Goal: Information Seeking & Learning: Learn about a topic

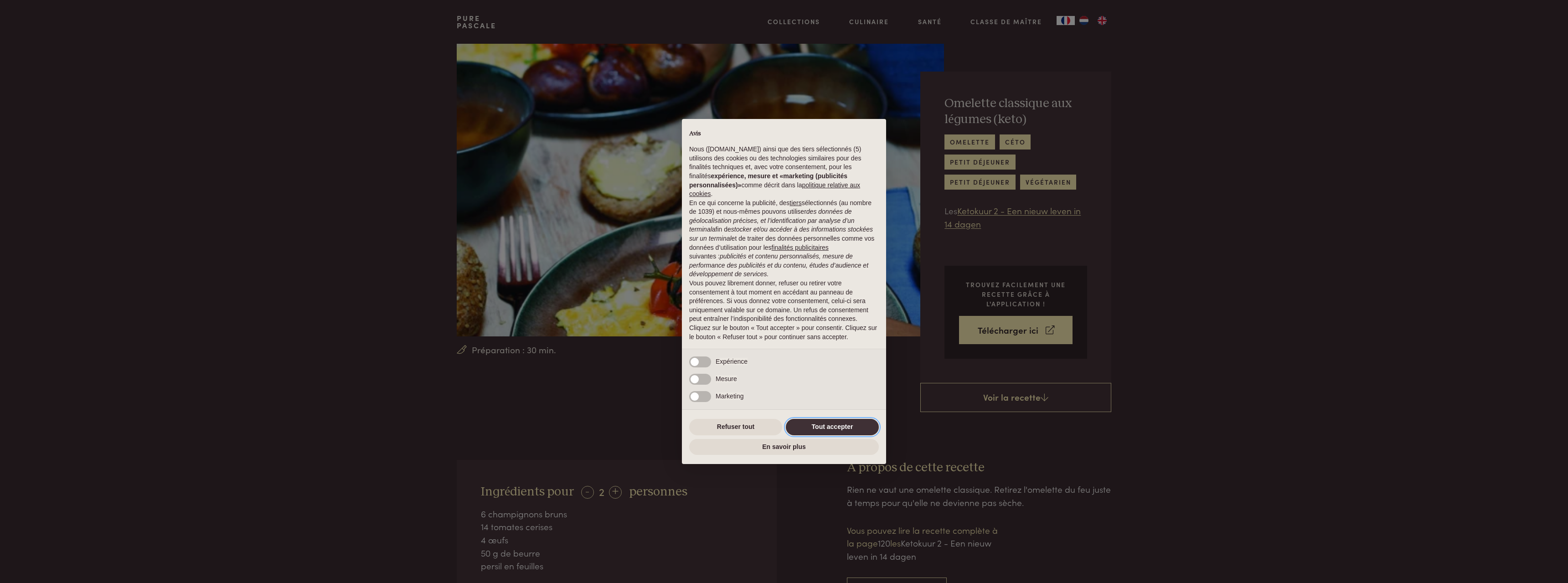
click at [836, 419] on button "Tout accepter" at bounding box center [832, 427] width 93 height 16
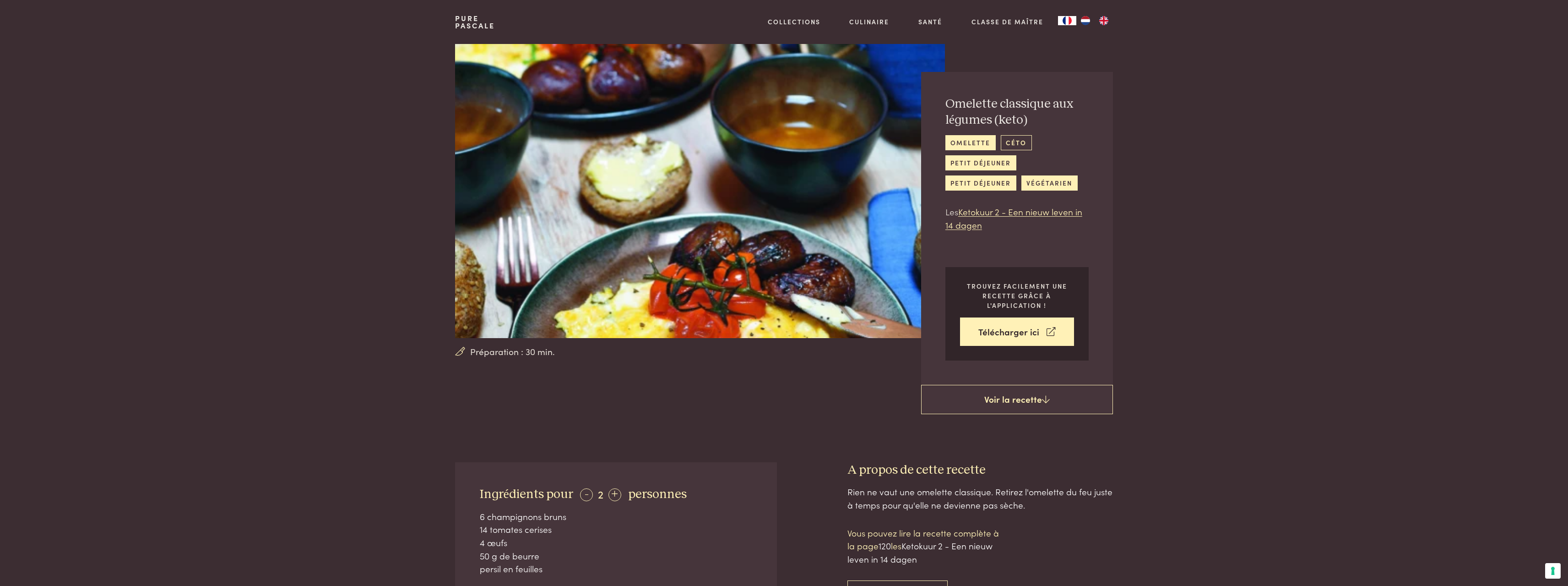
click at [1016, 139] on link "céto" at bounding box center [1016, 143] width 31 height 15
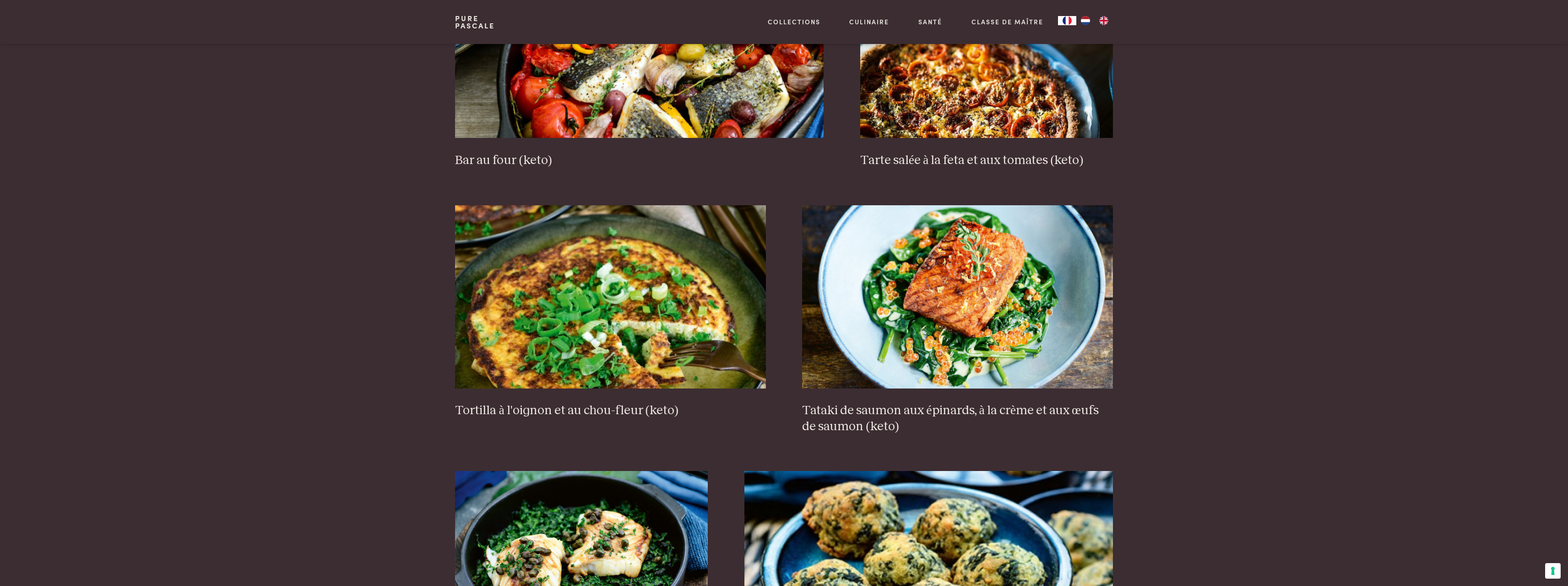
scroll to position [1053, 0]
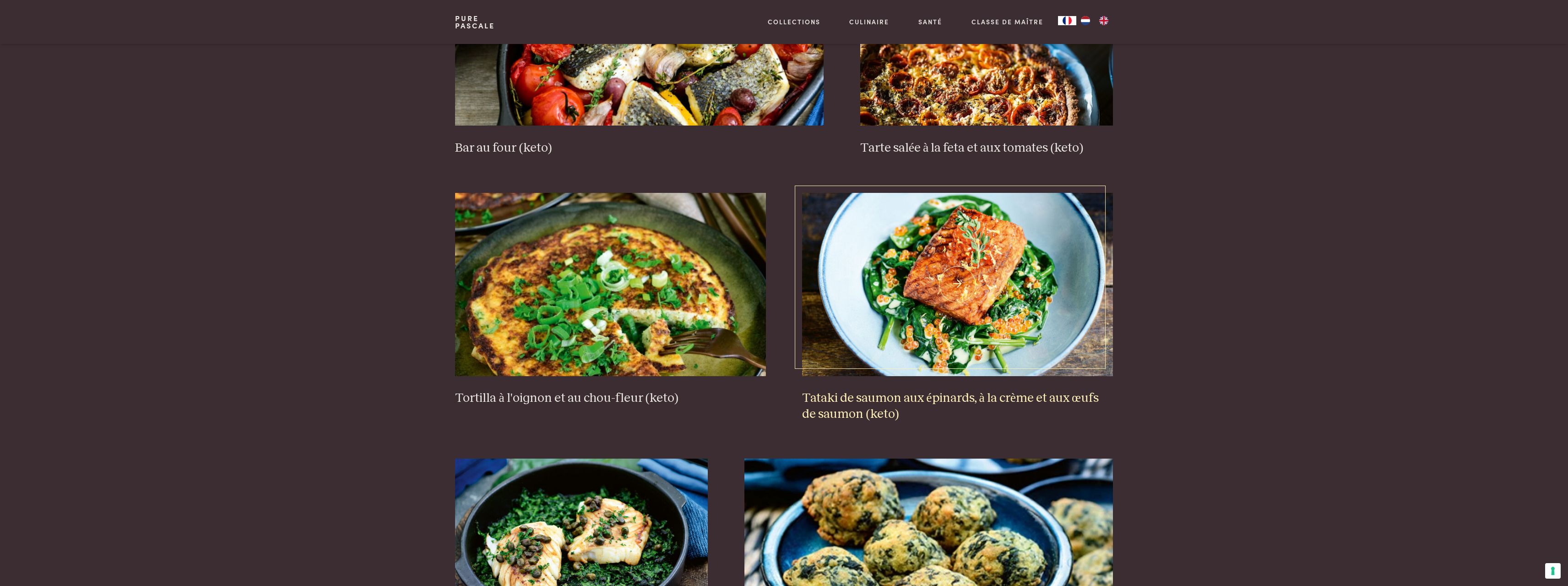
click at [971, 264] on img at bounding box center [957, 284] width 311 height 184
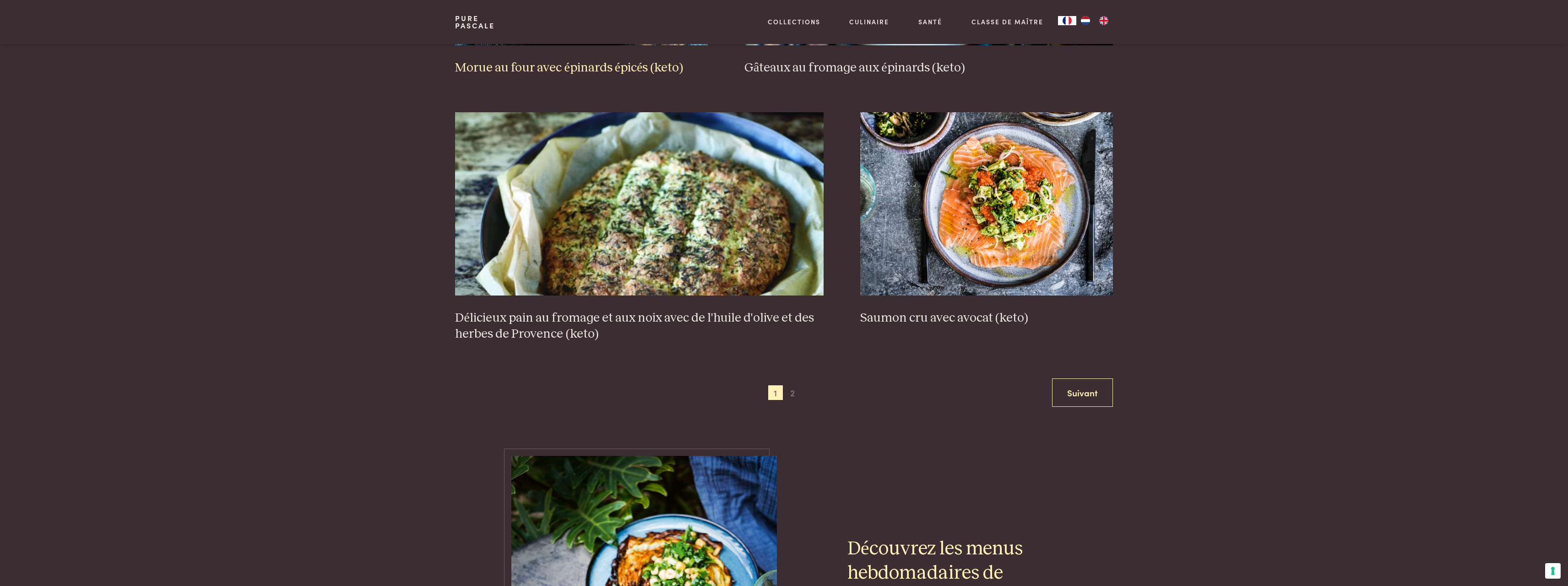
scroll to position [1695, 0]
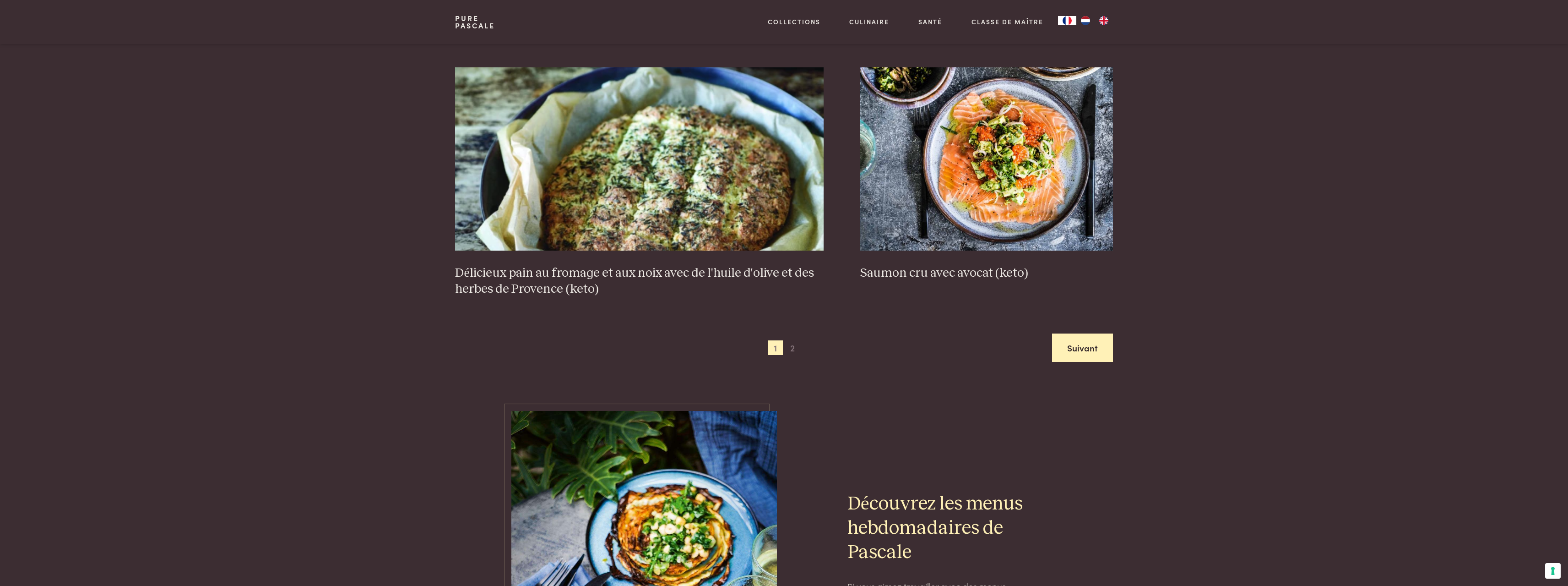
click at [1094, 354] on link "Suivant" at bounding box center [1083, 347] width 61 height 29
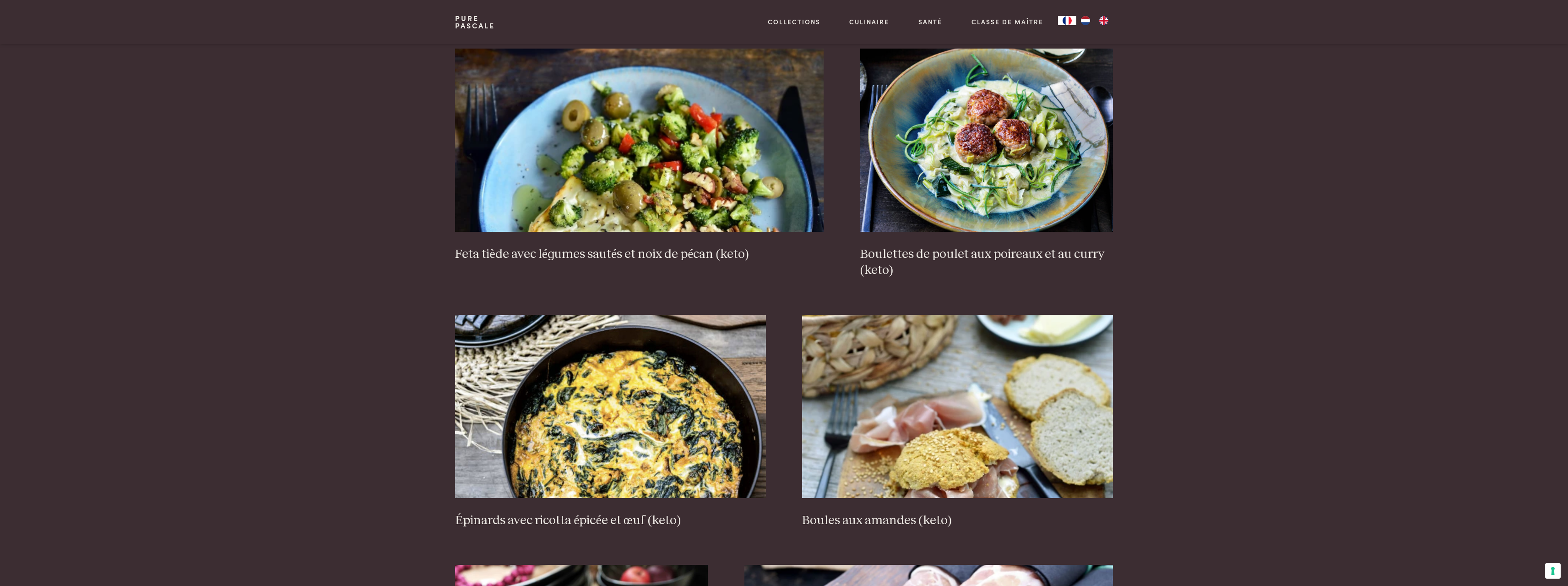
scroll to position [911, 0]
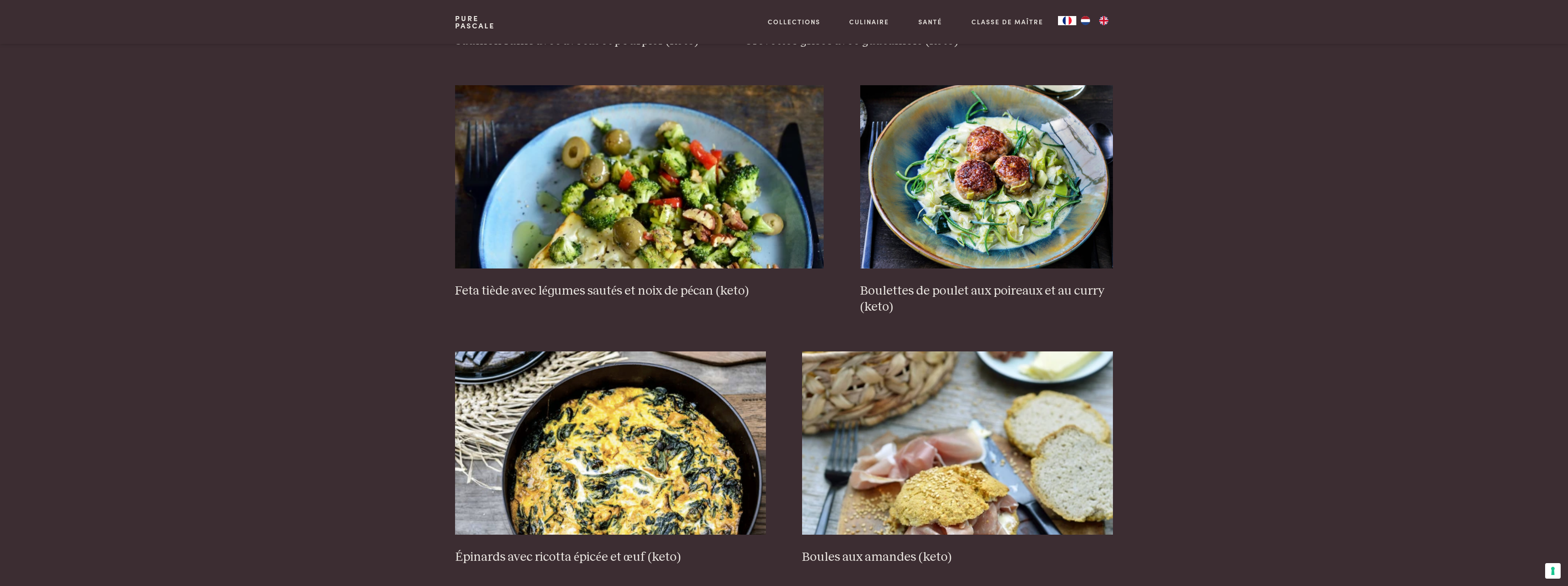
scroll to position [387, 0]
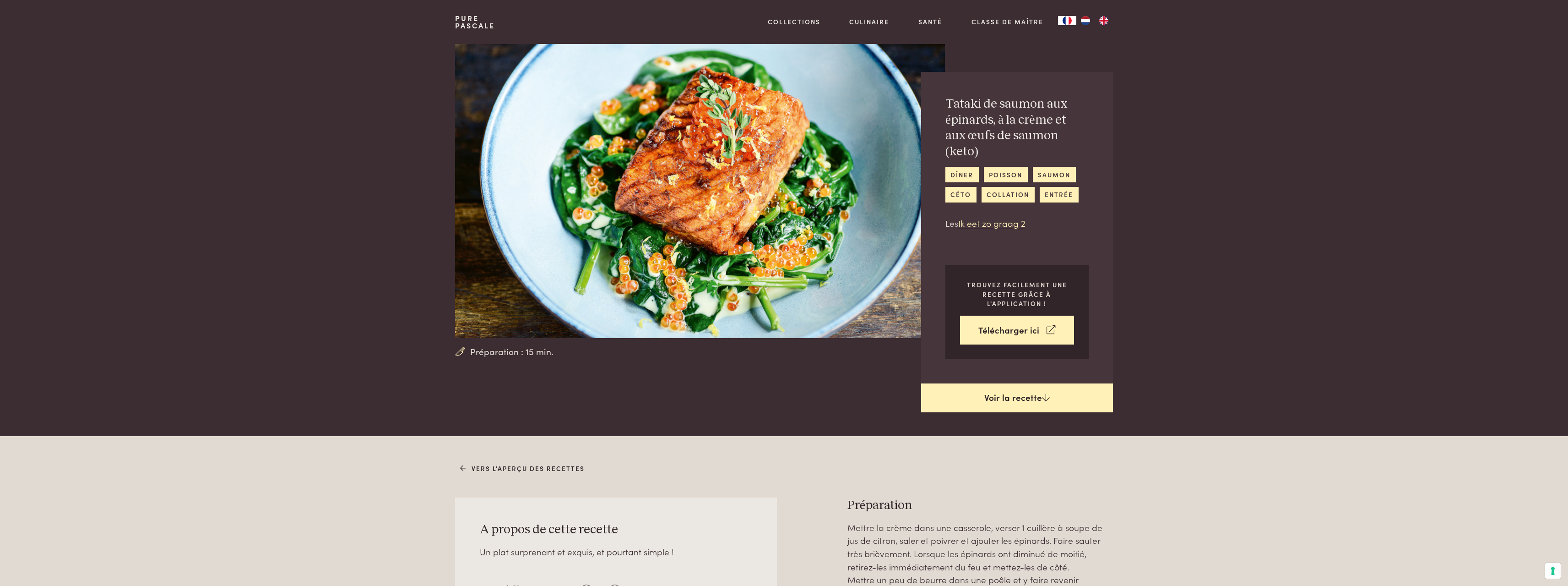
click at [1009, 393] on link "Voir la recette" at bounding box center [1017, 398] width 192 height 29
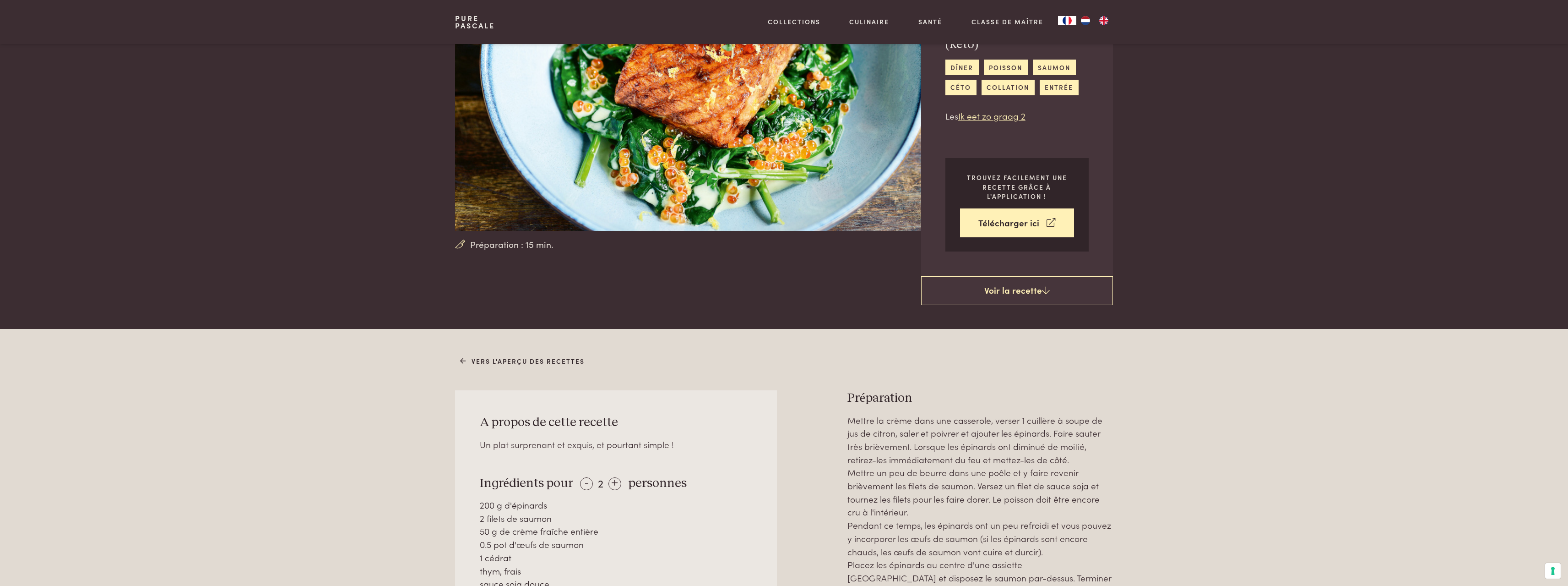
scroll to position [184, 0]
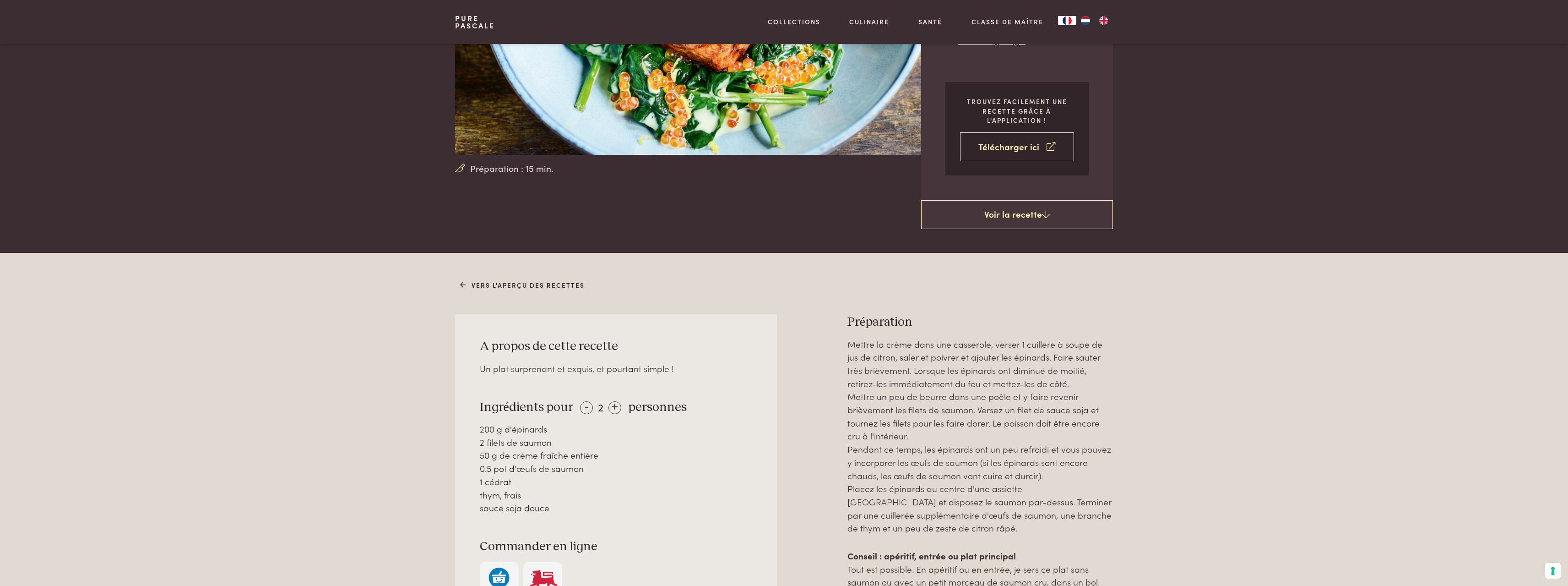
click at [1042, 133] on link "Télécharger ici" at bounding box center [1017, 146] width 114 height 29
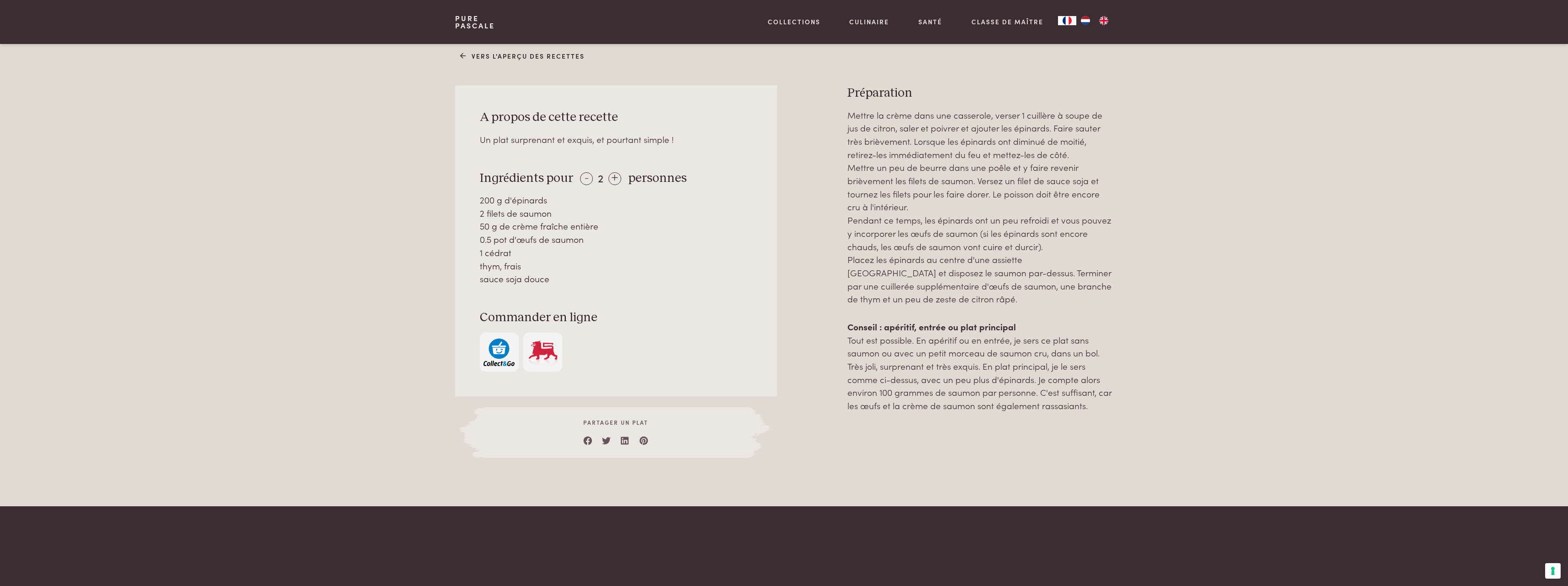
drag, startPoint x: 485, startPoint y: 75, endPoint x: 1113, endPoint y: 395, distance: 704.8
click at [1113, 395] on div "A propos de cette recette Un plat surprenant et exquis, et pourtant simple ! In…" at bounding box center [783, 271] width 657 height 373
copy div "propos de cette recette Un plat surprenant et exquis, et pourtant simple ! Ingr…"
drag, startPoint x: 1306, startPoint y: 311, endPoint x: 1213, endPoint y: 316, distance: 93.1
click at [1306, 311] on div "Vers l'aperçu des recettes A propos de cette recette Un plat surprenant et exqu…" at bounding box center [784, 265] width 1568 height 483
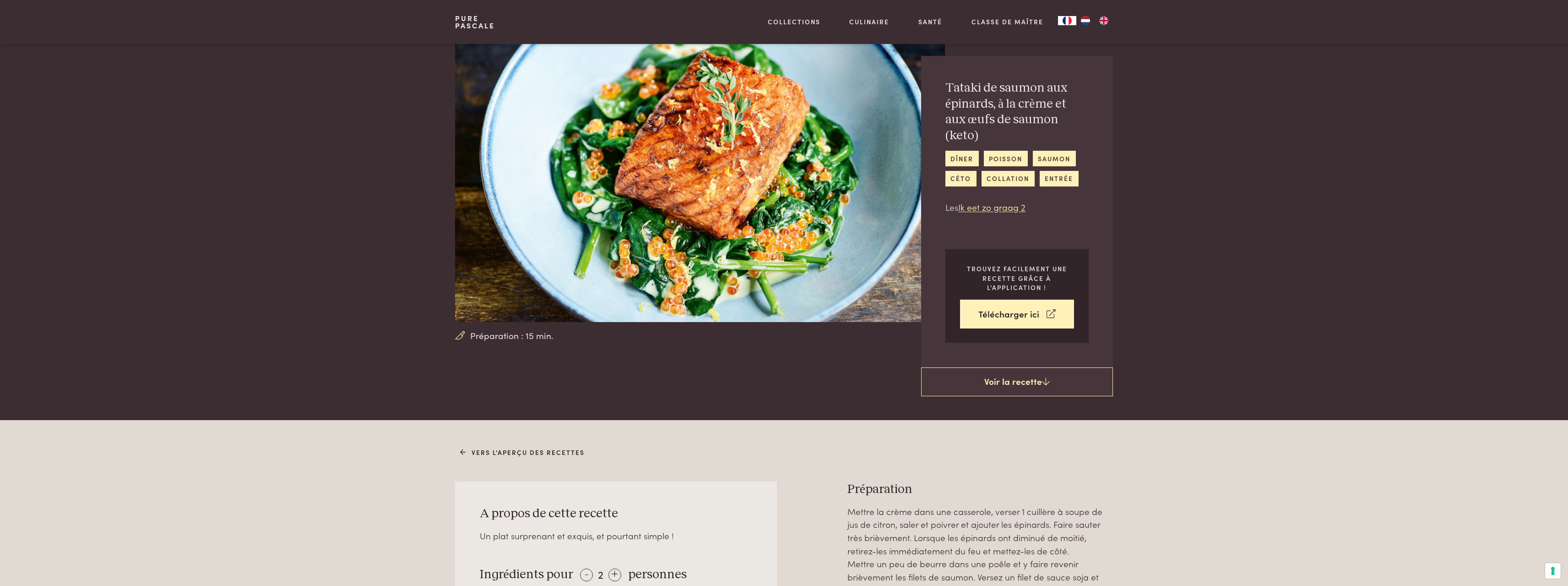
scroll to position [0, 0]
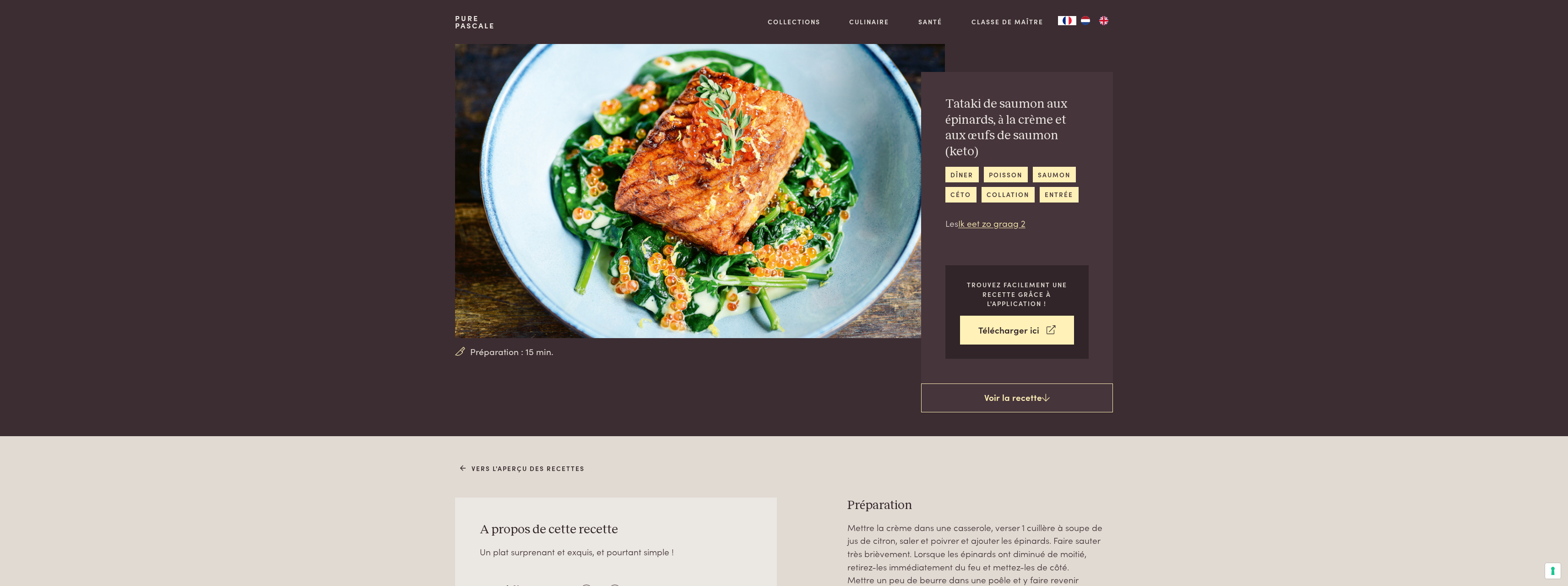
click at [1476, 325] on section "Préparation : 15 min. Tataki de saumon aux épinards, à la crème et aux œufs de …" at bounding box center [784, 214] width 1568 height 340
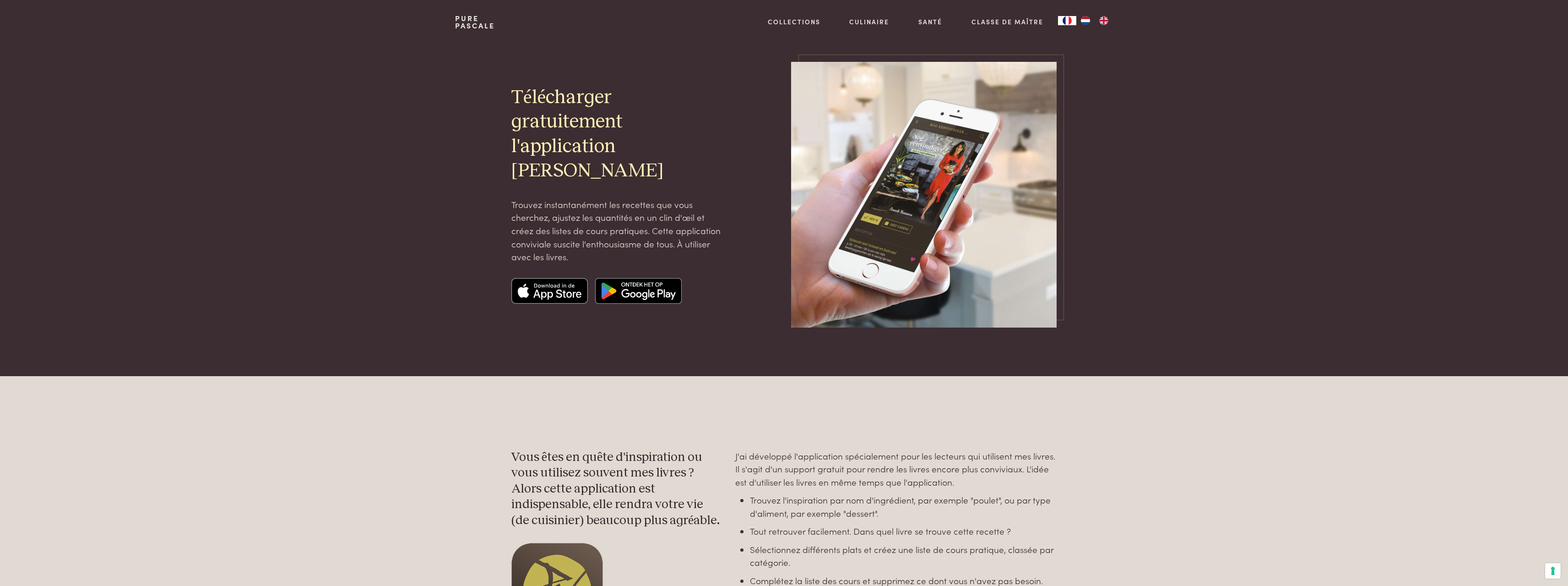
scroll to position [275, 0]
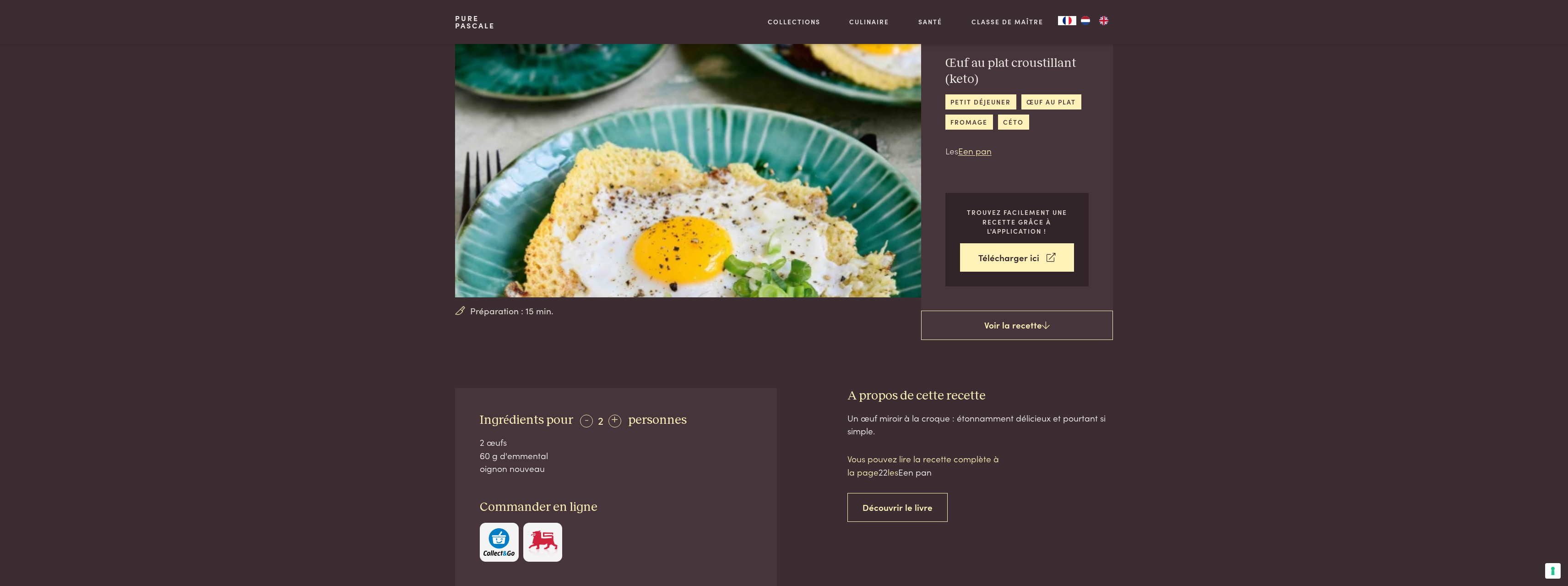
scroll to position [184, 0]
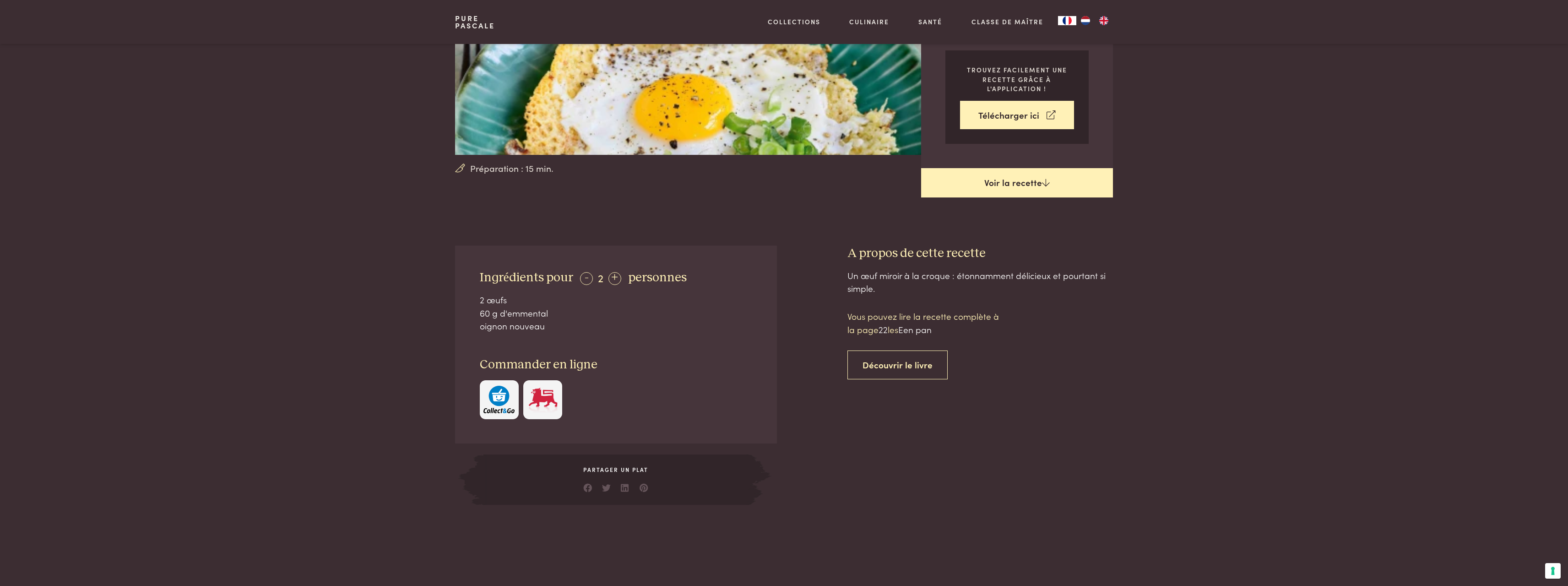
click at [1021, 191] on link "Voir la recette" at bounding box center [1017, 183] width 192 height 29
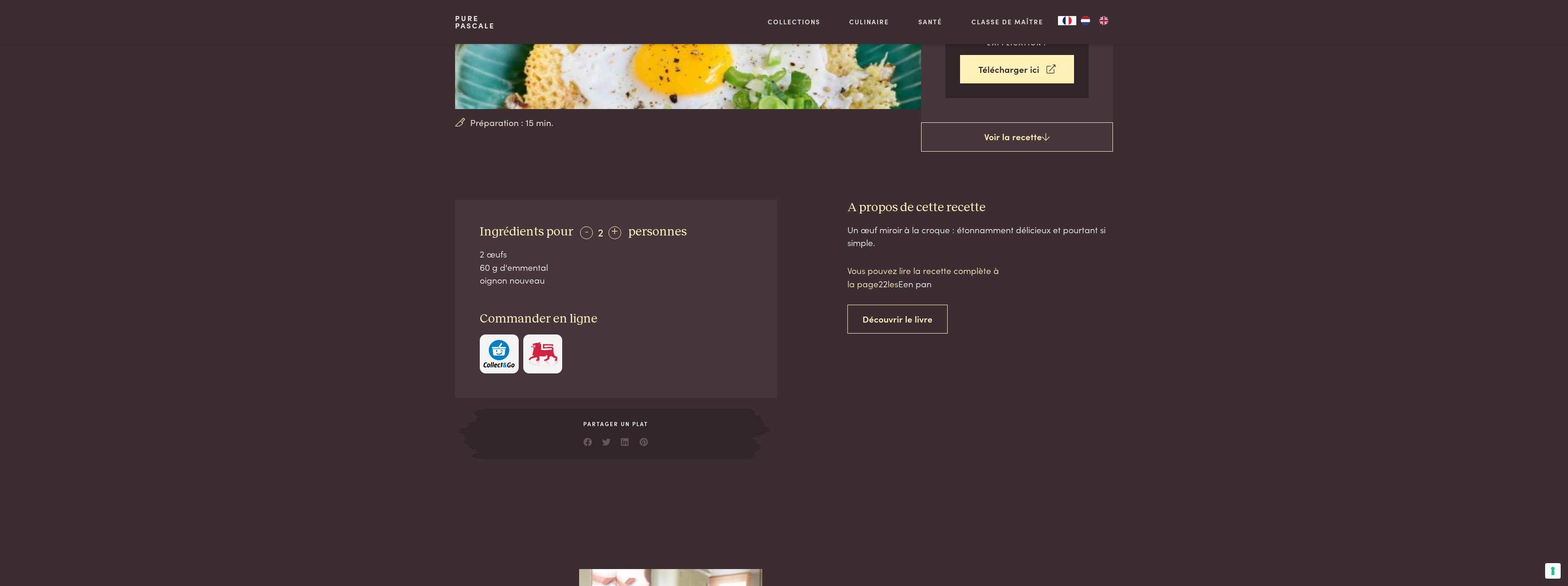
scroll to position [199, 0]
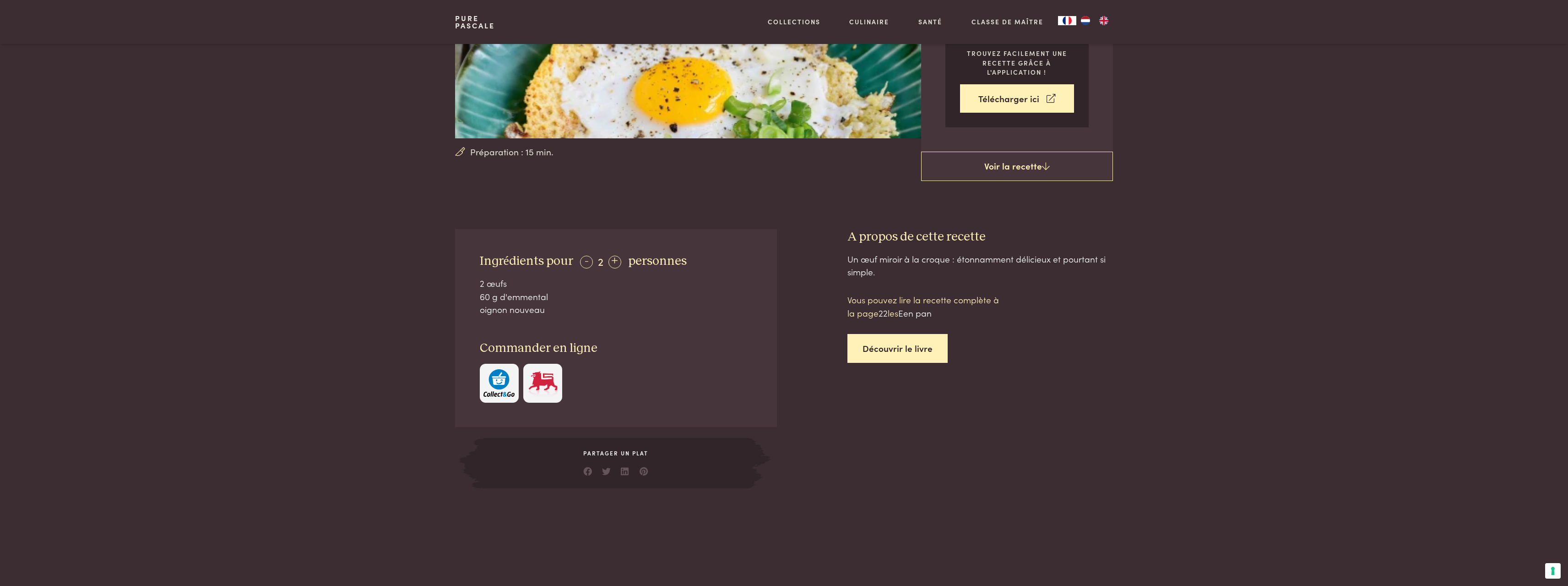
click at [905, 346] on link "Découvrir le livre" at bounding box center [897, 348] width 100 height 29
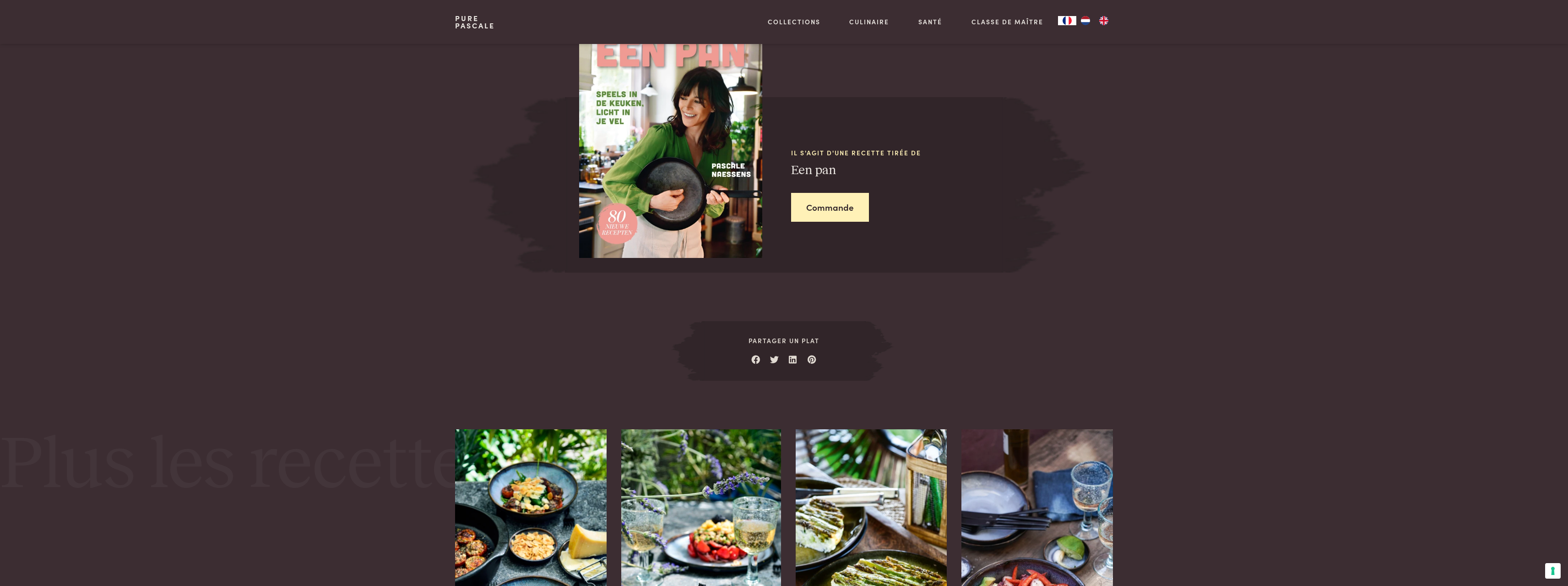
scroll to position [785, 0]
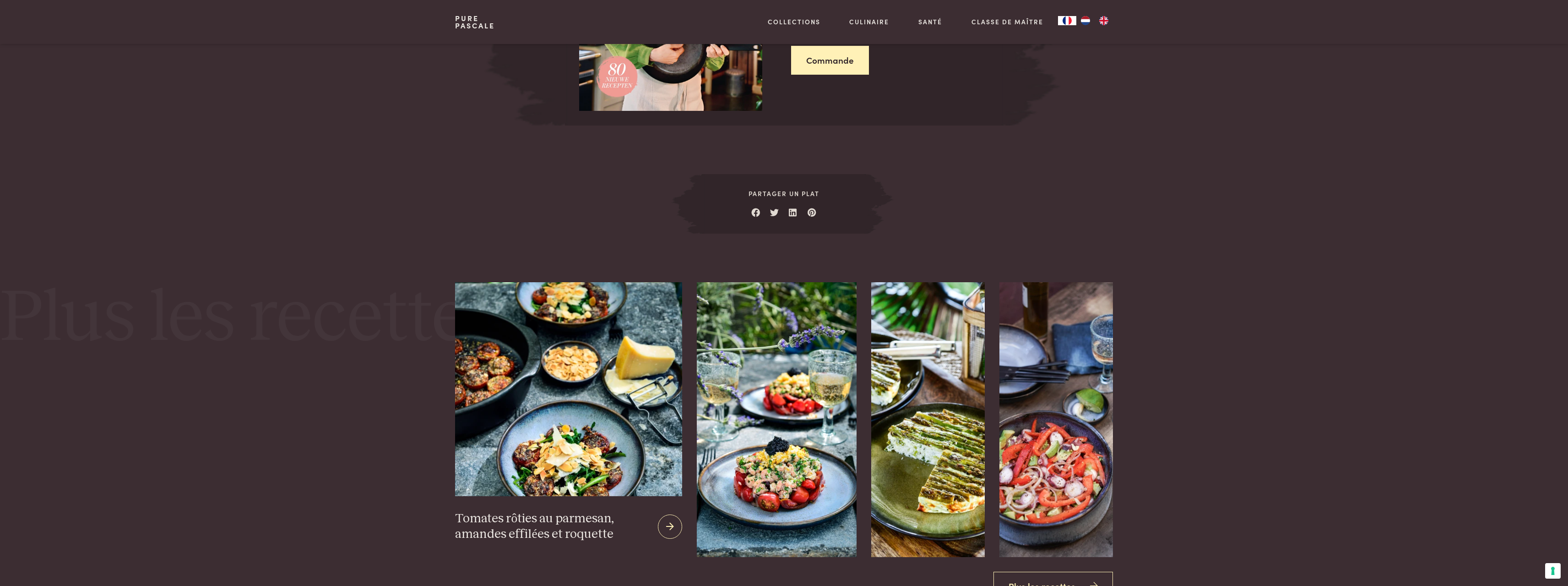
scroll to position [1015, 0]
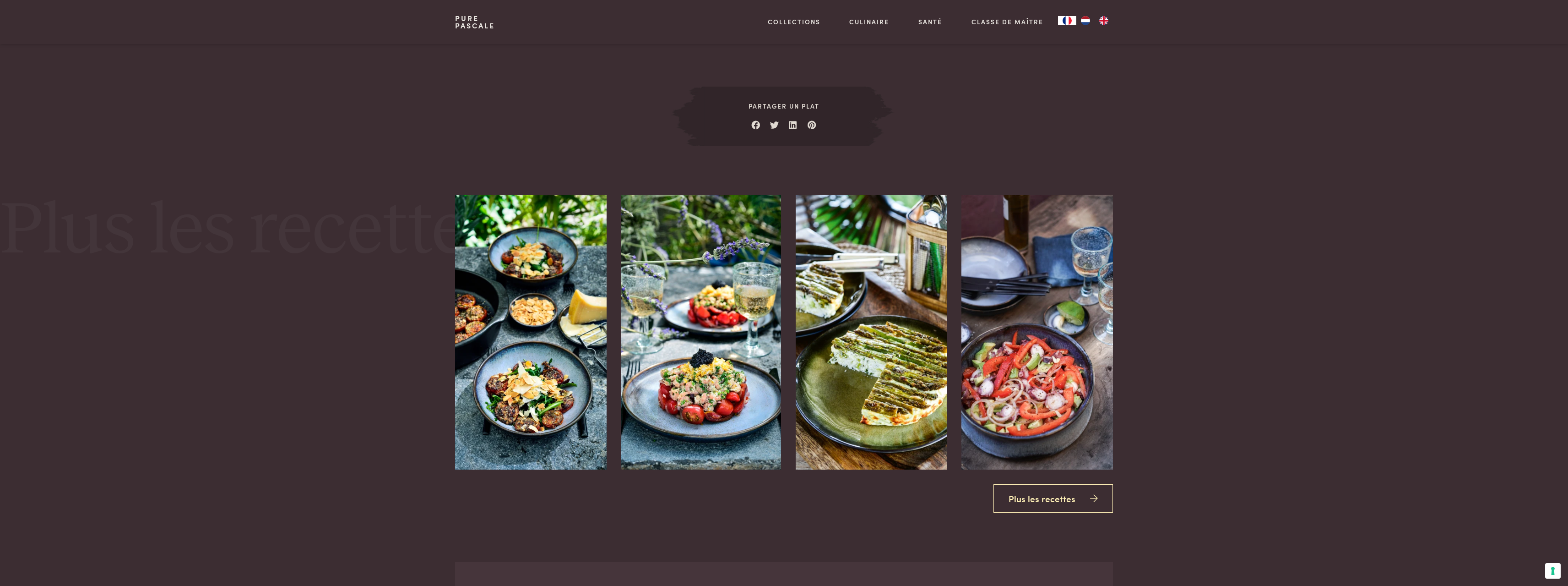
scroll to position [429, 0]
